Goal: Transaction & Acquisition: Purchase product/service

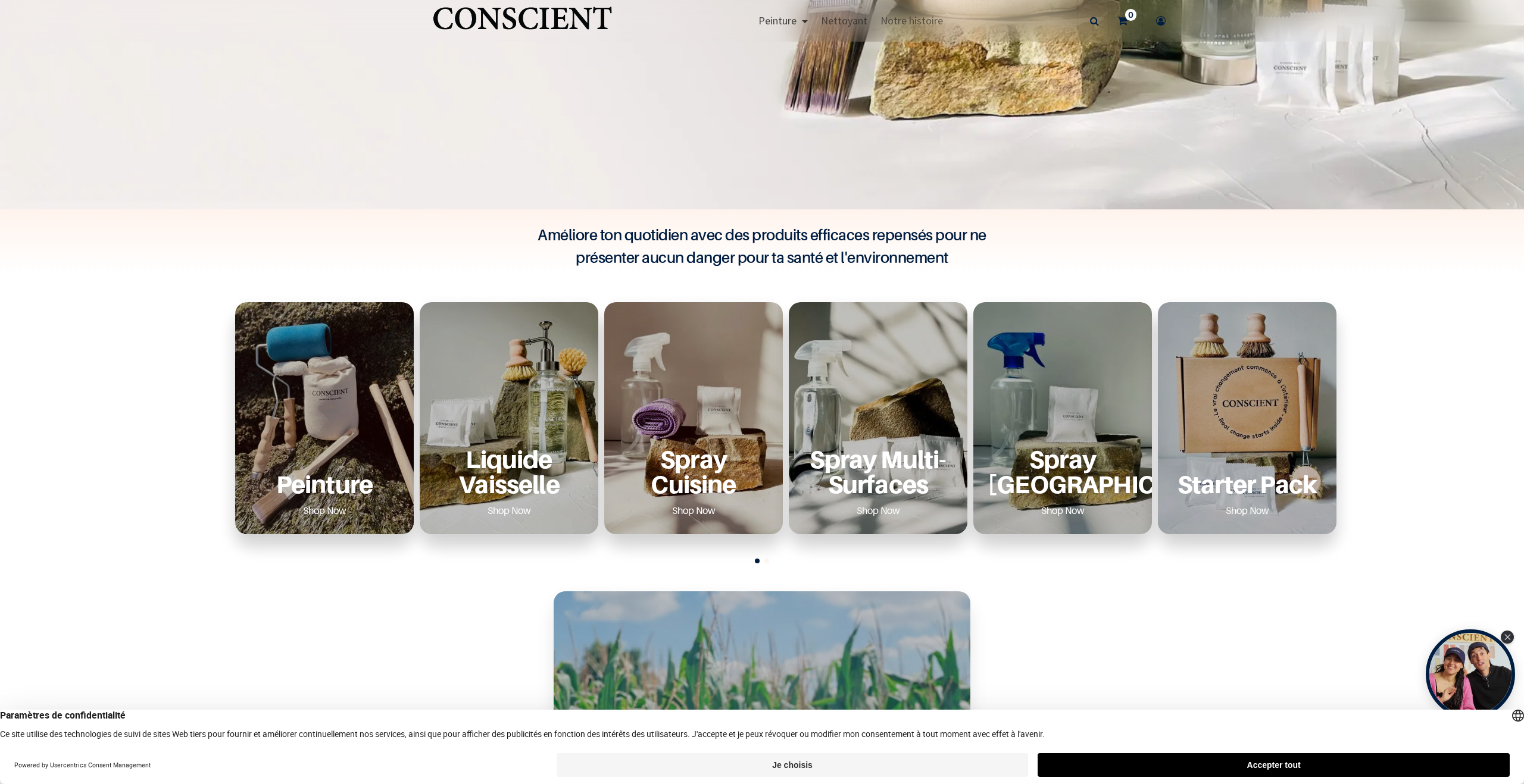
scroll to position [461, 0]
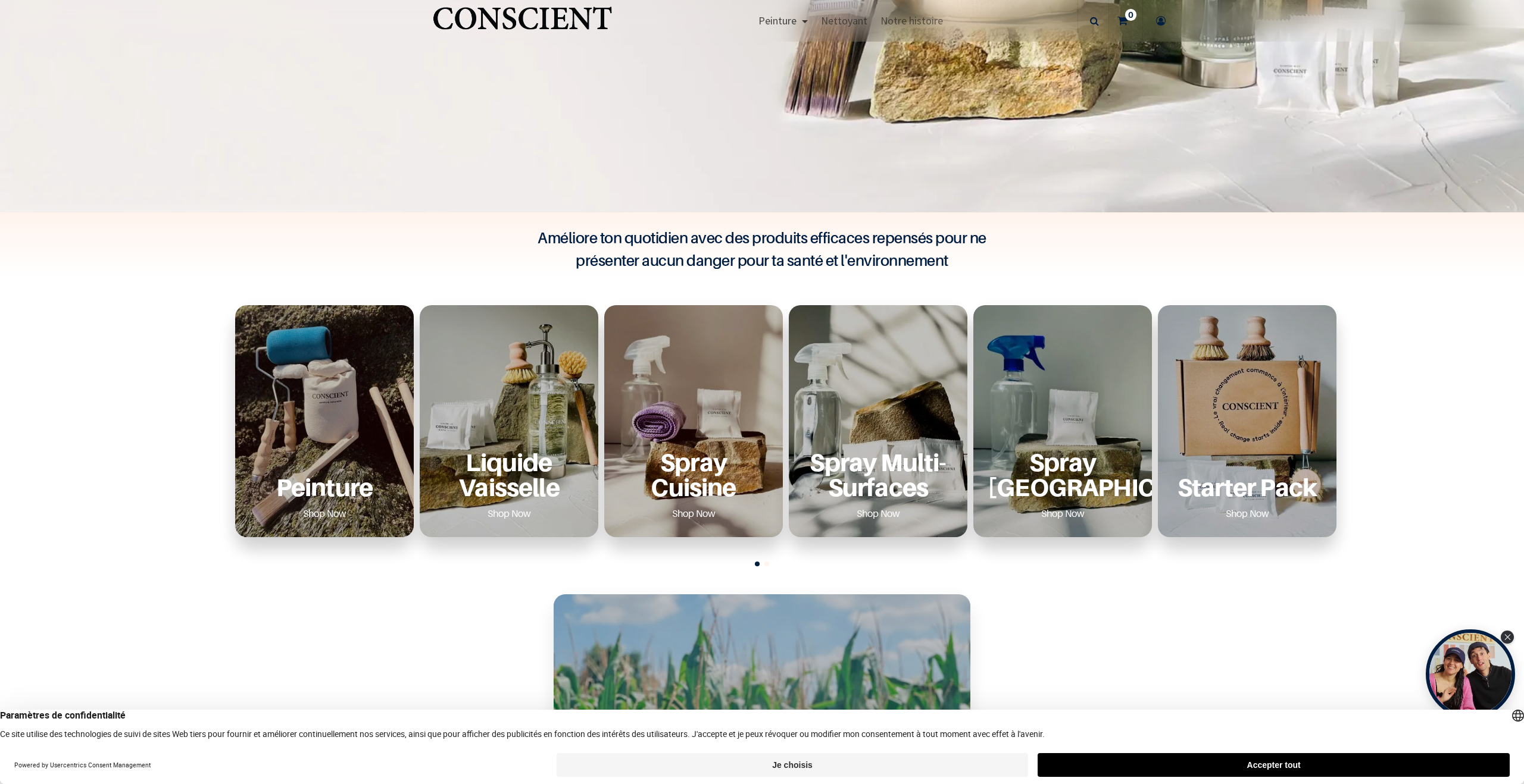
click at [779, 18] on span "Peinture" at bounding box center [777, 21] width 38 height 14
click at [857, 22] on span "Nettoyant" at bounding box center [844, 21] width 47 height 14
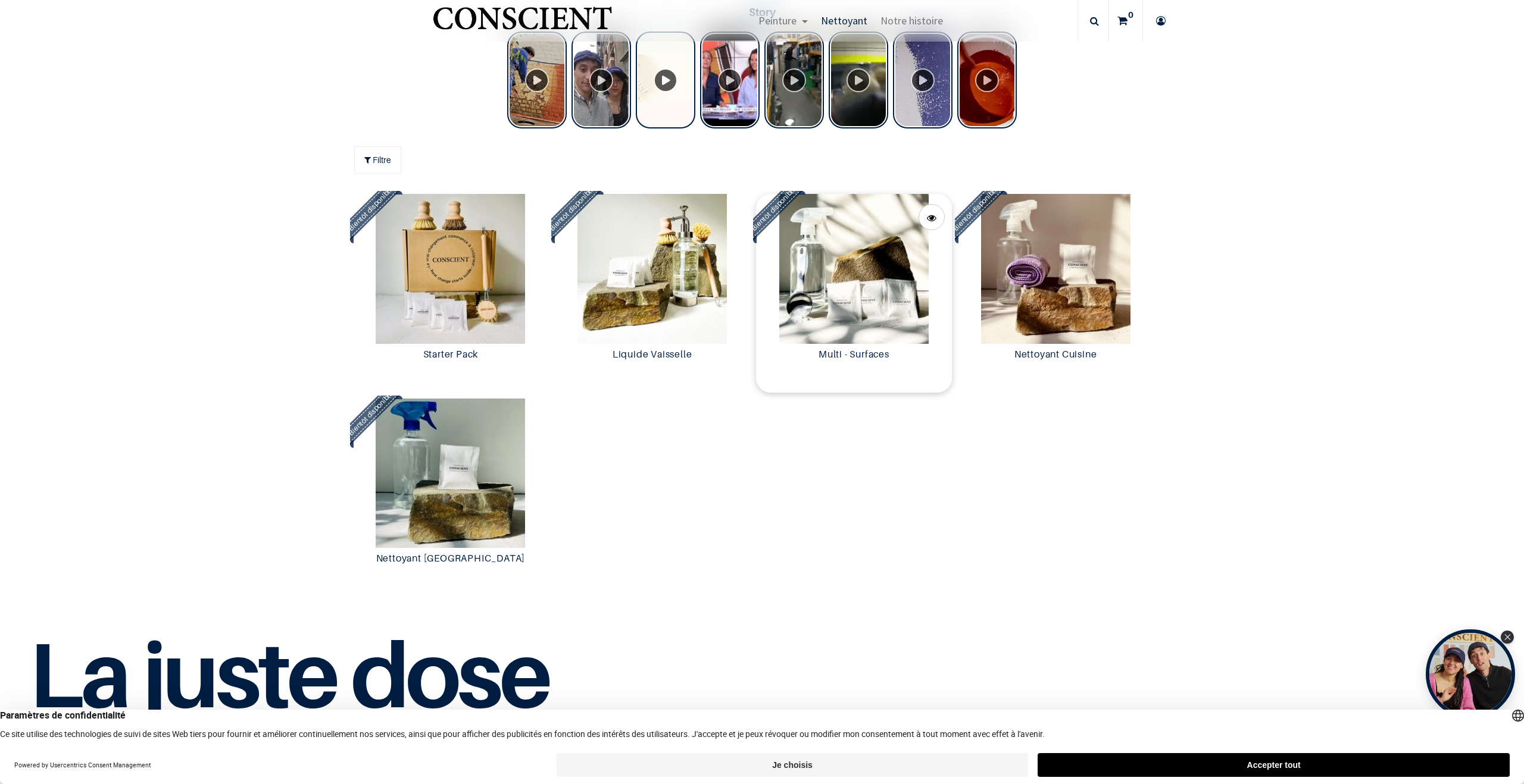
scroll to position [1397, 0]
click at [1069, 314] on img at bounding box center [1055, 268] width 196 height 149
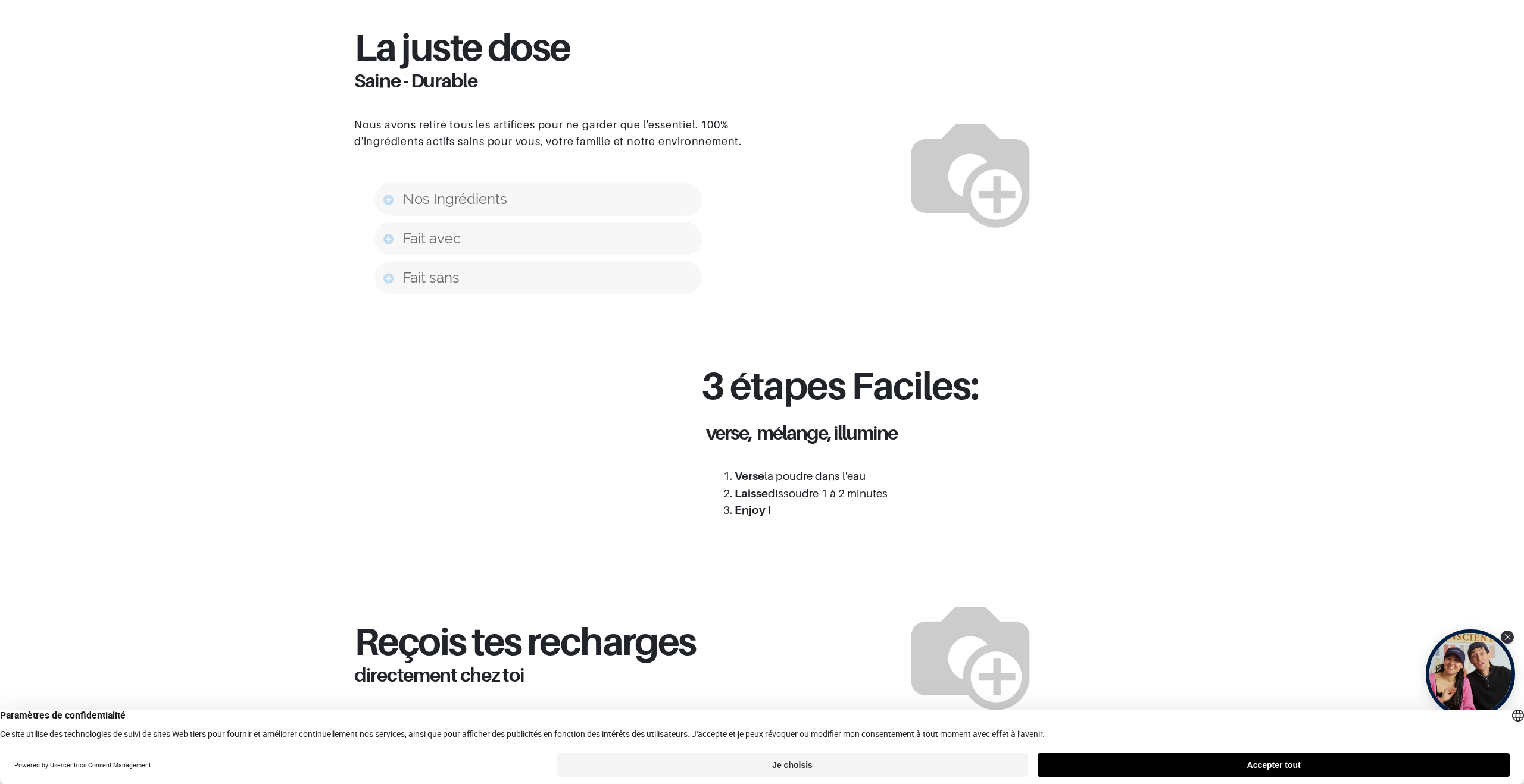
scroll to position [856, 0]
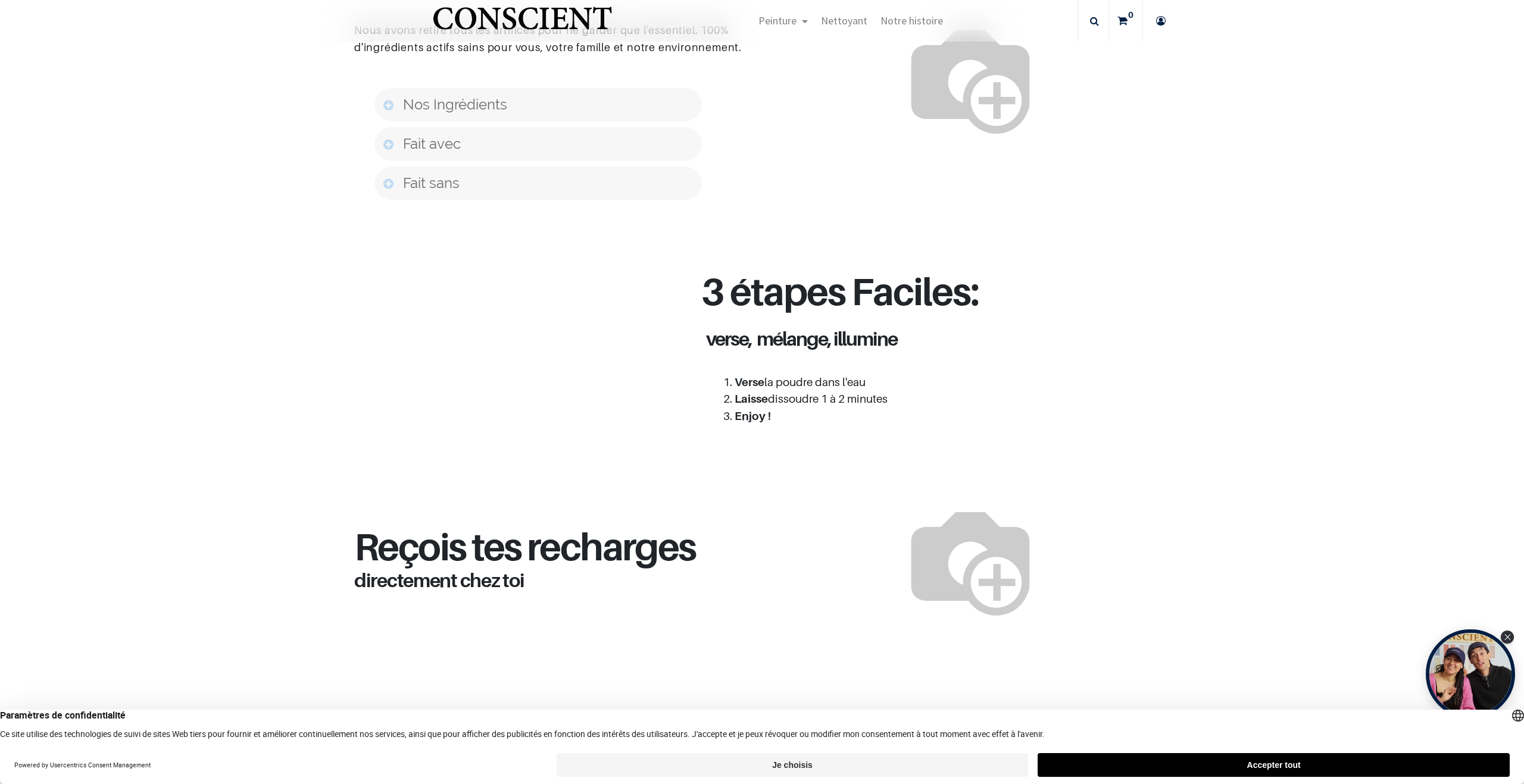
scroll to position [980, 0]
